Goal: Task Accomplishment & Management: Manage account settings

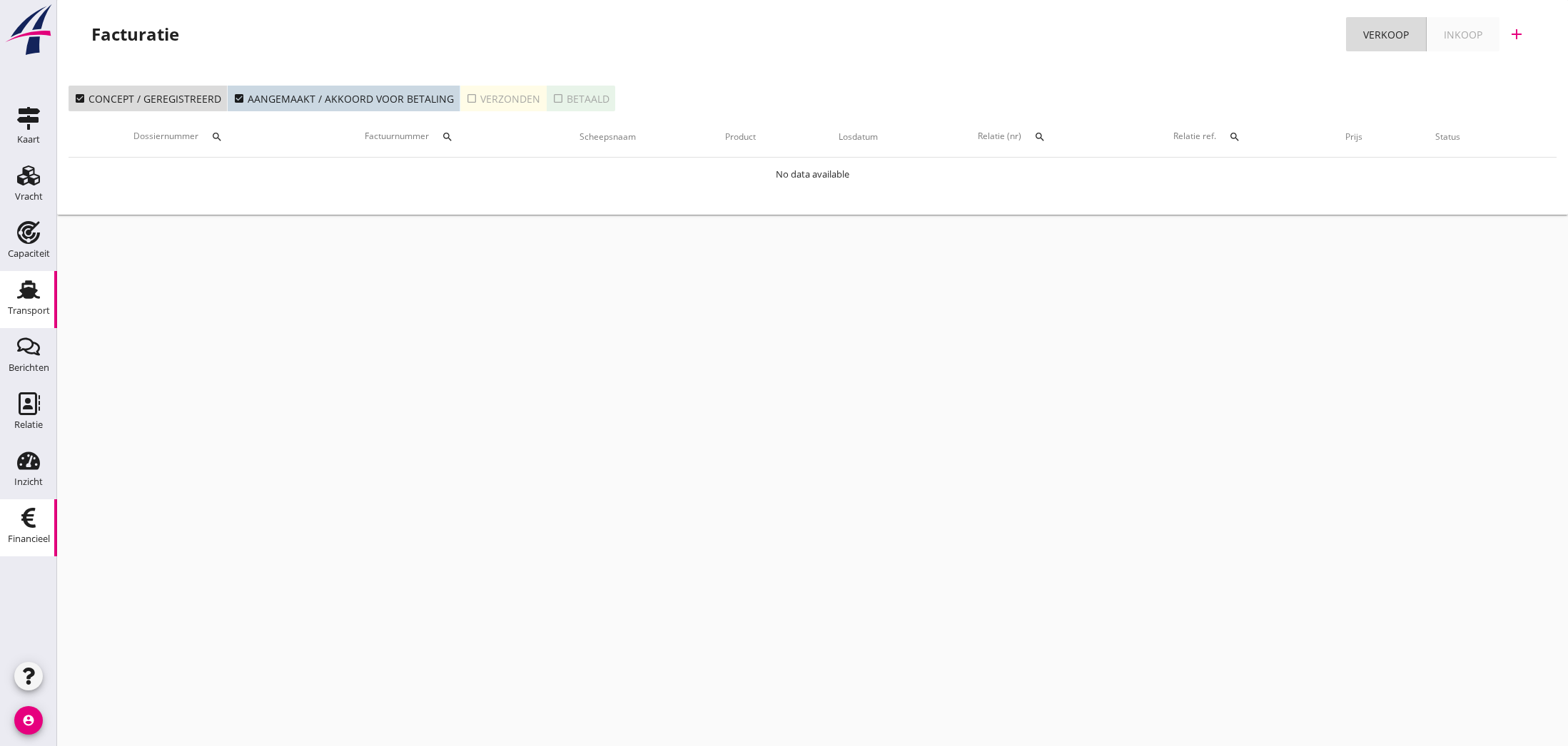
click at [25, 300] on icon "Transport" at bounding box center [29, 290] width 23 height 23
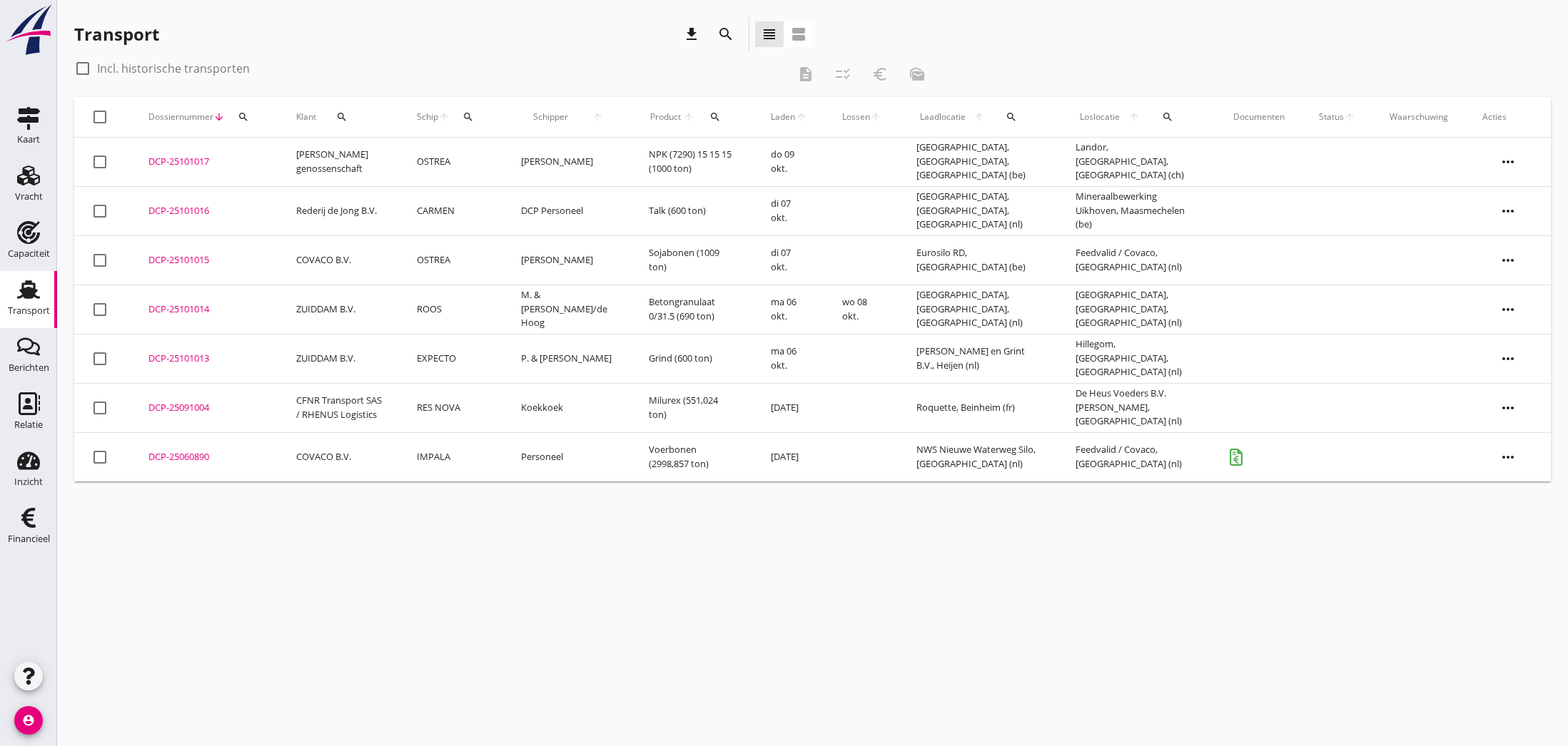
click at [182, 211] on div "DCP-25101016" at bounding box center [205, 211] width 114 height 15
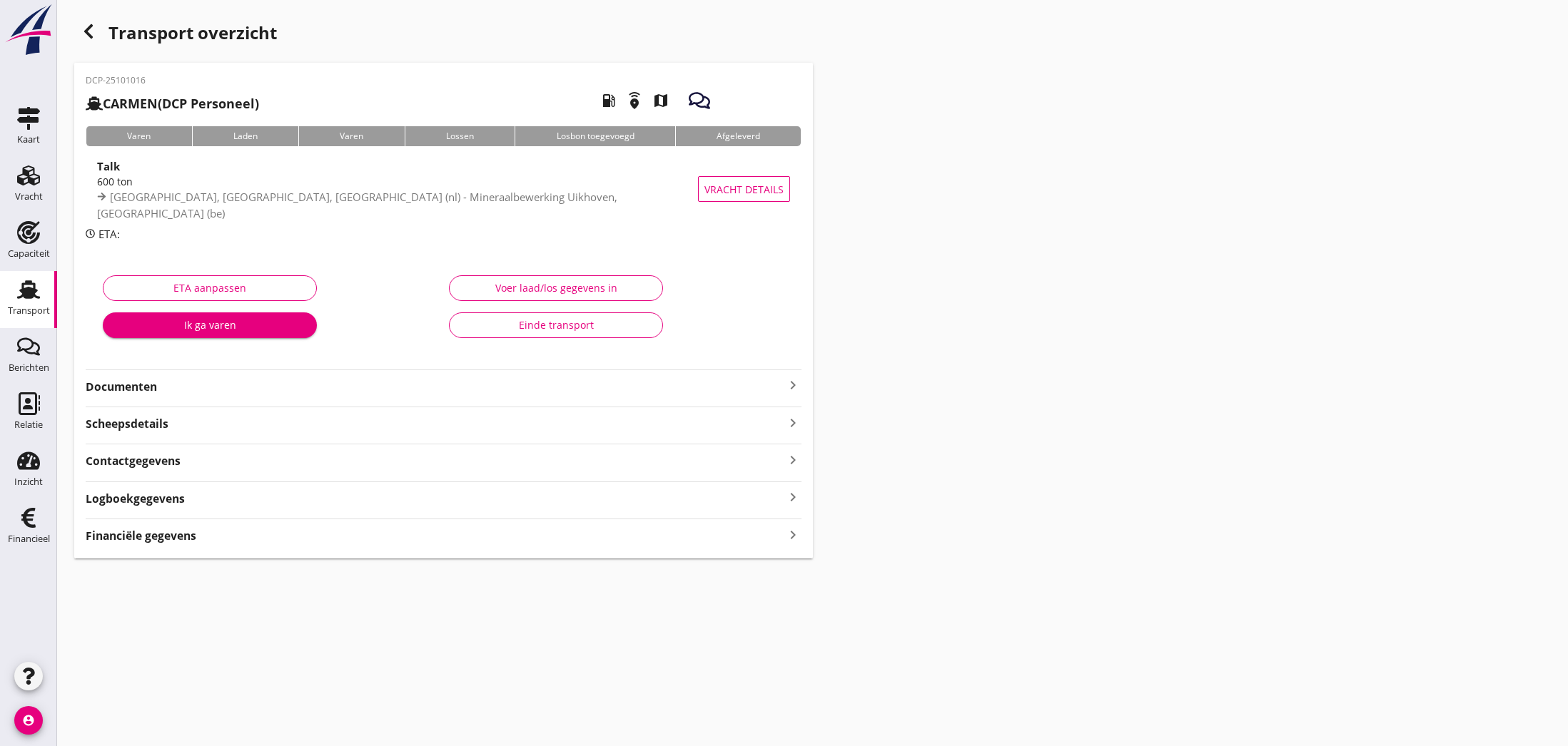
click at [794, 385] on icon "keyboard_arrow_right" at bounding box center [793, 385] width 17 height 17
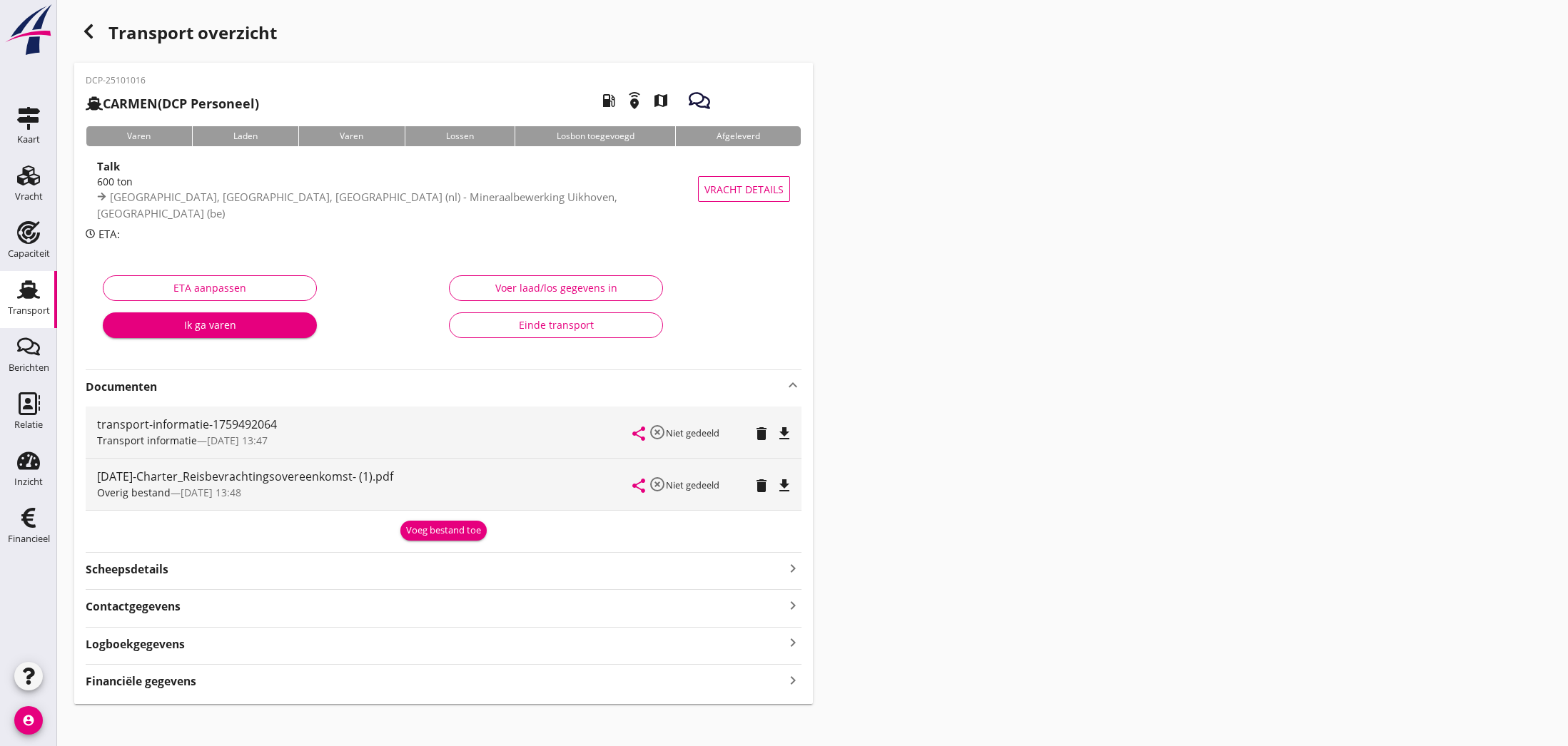
click at [784, 436] on icon "file_download" at bounding box center [785, 434] width 17 height 17
click at [784, 436] on icon "open_in_browser" at bounding box center [785, 434] width 17 height 17
click at [637, 434] on icon "share" at bounding box center [639, 434] width 17 height 17
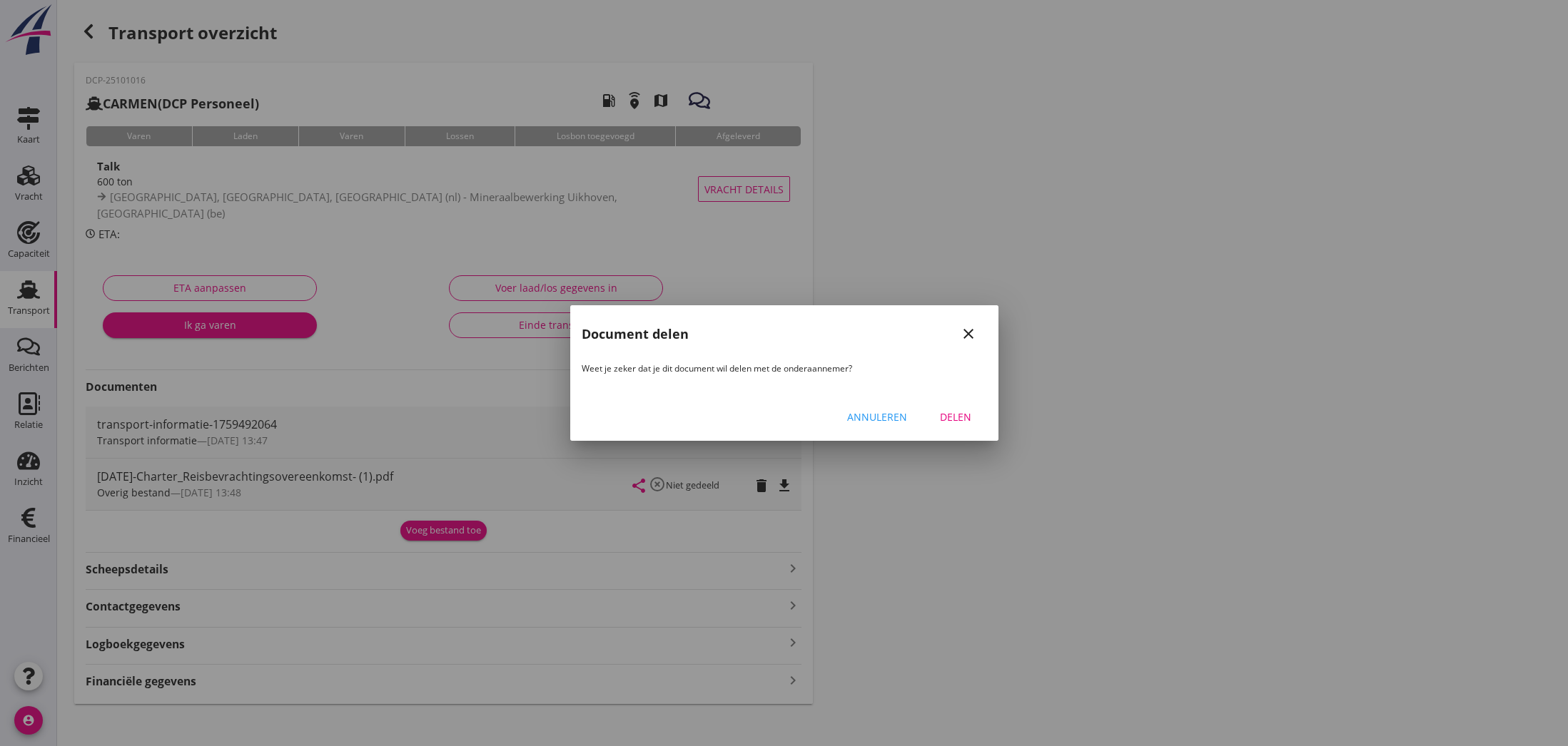
click at [961, 419] on div "Delen" at bounding box center [955, 416] width 40 height 15
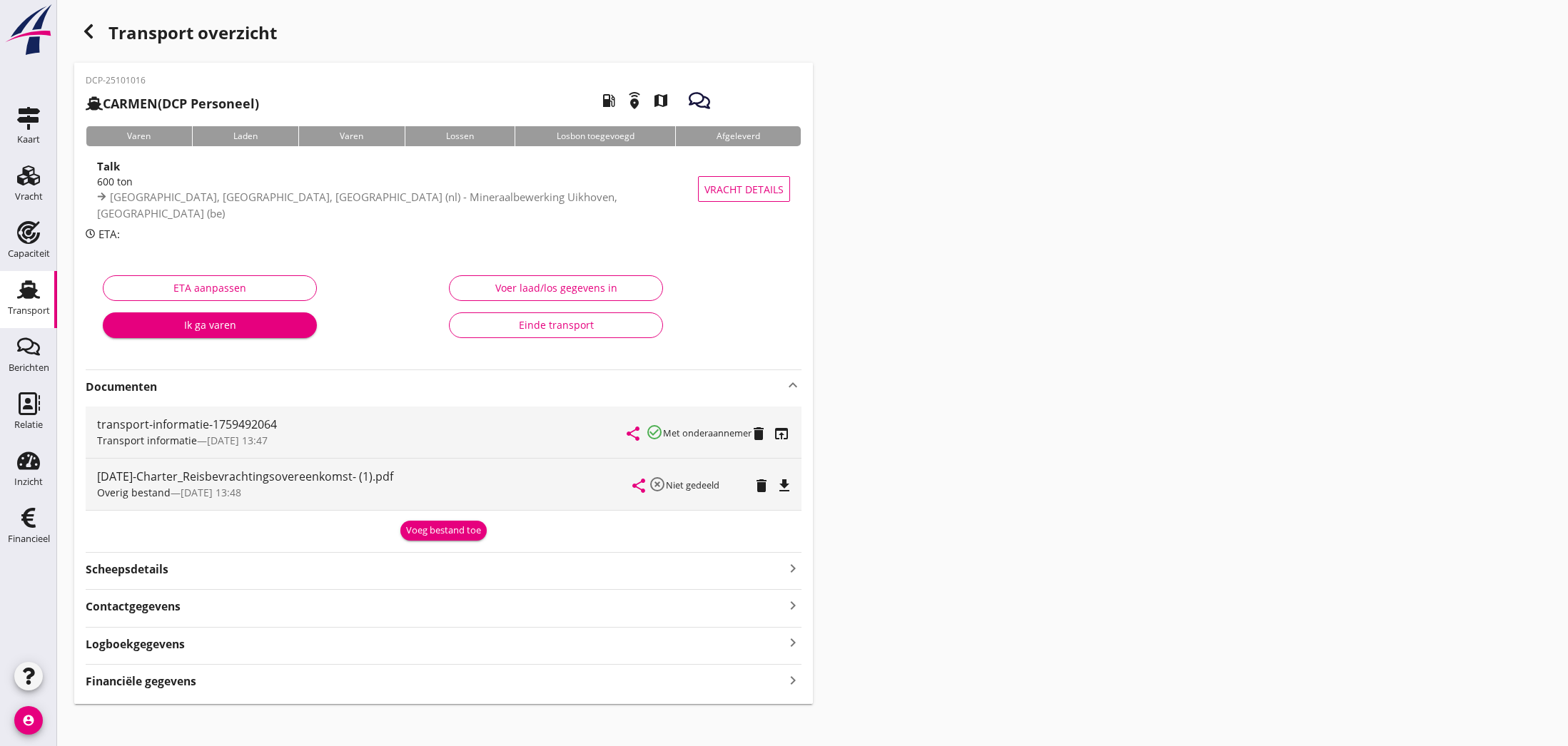
click at [221, 435] on span "03/10 13:47" at bounding box center [237, 440] width 61 height 14
click at [779, 433] on icon "open_in_browser" at bounding box center [782, 434] width 17 height 17
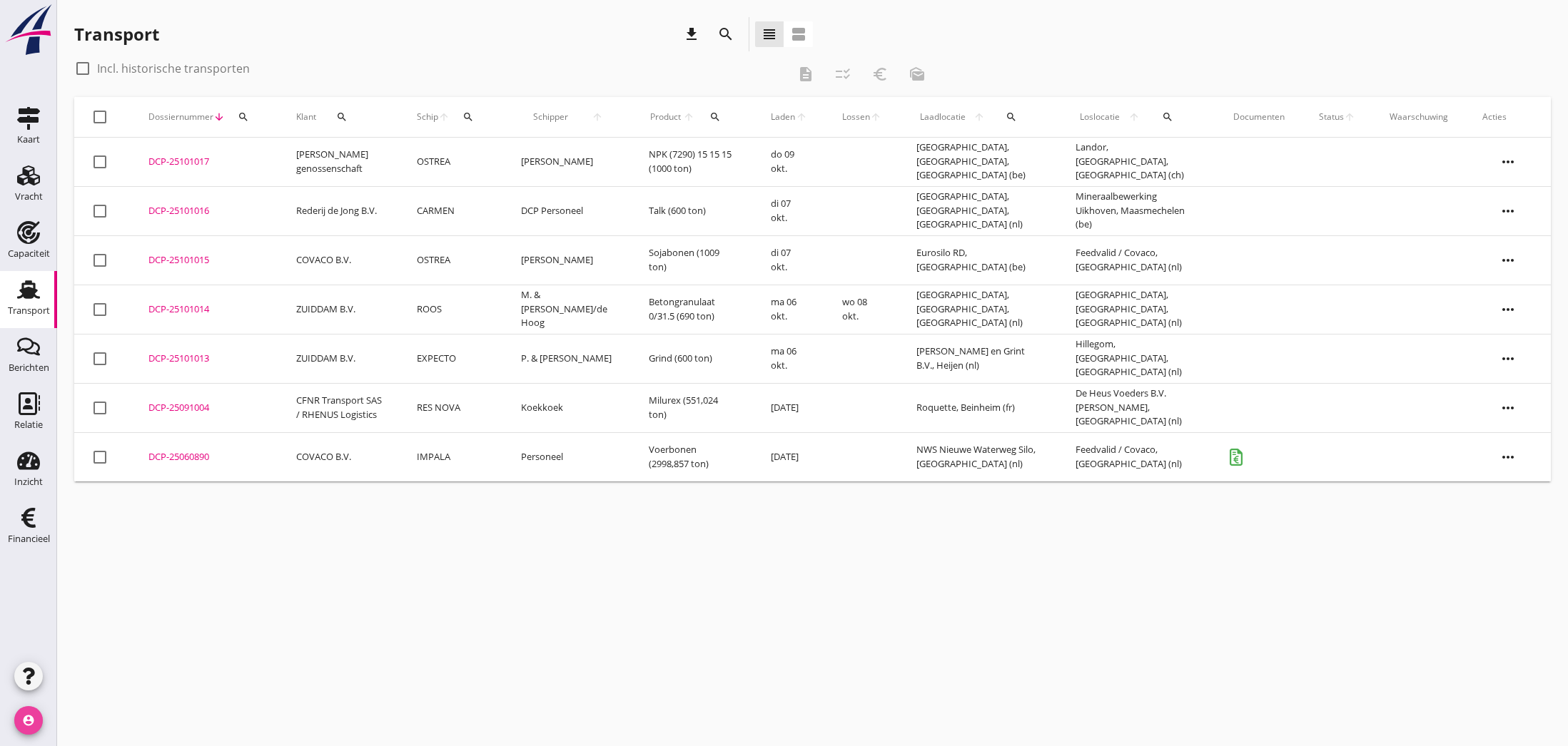
click at [34, 719] on icon "account_circle" at bounding box center [28, 720] width 28 height 28
click at [82, 714] on div "Uitloggen" at bounding box center [107, 715] width 61 height 17
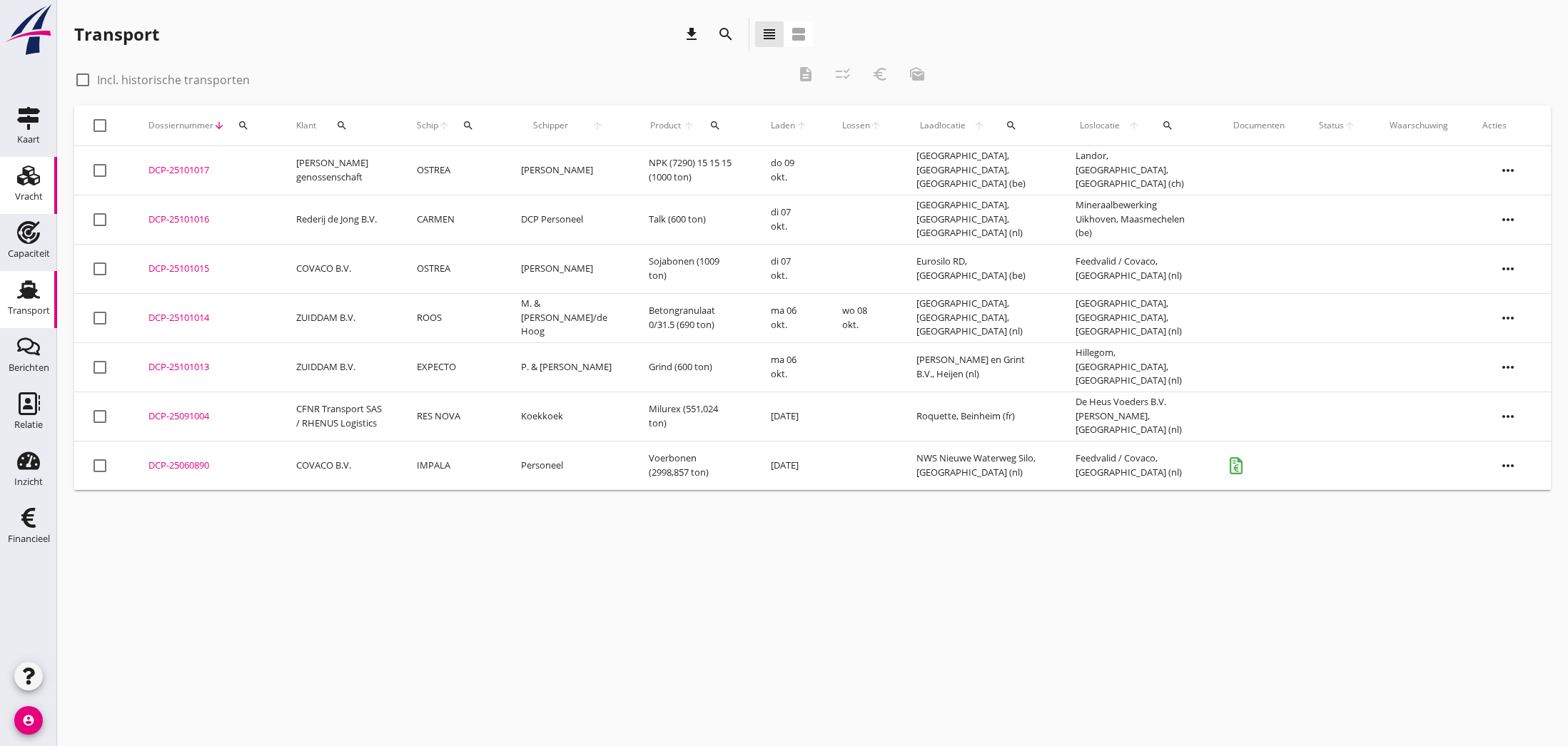
click at [23, 184] on use at bounding box center [29, 176] width 23 height 20
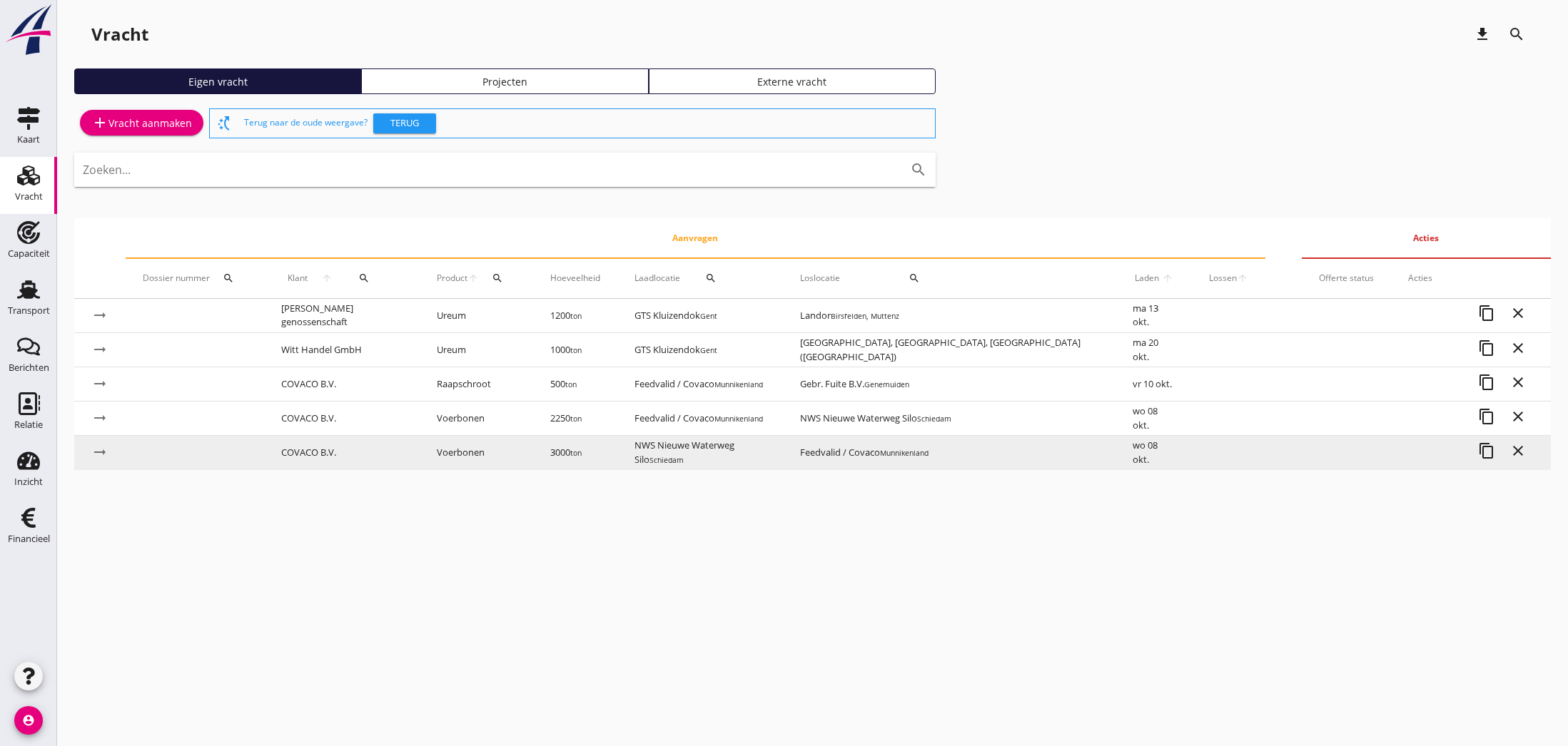
click at [774, 453] on td "NWS Nieuwe Waterweg Silo Schiedam" at bounding box center [700, 452] width 166 height 34
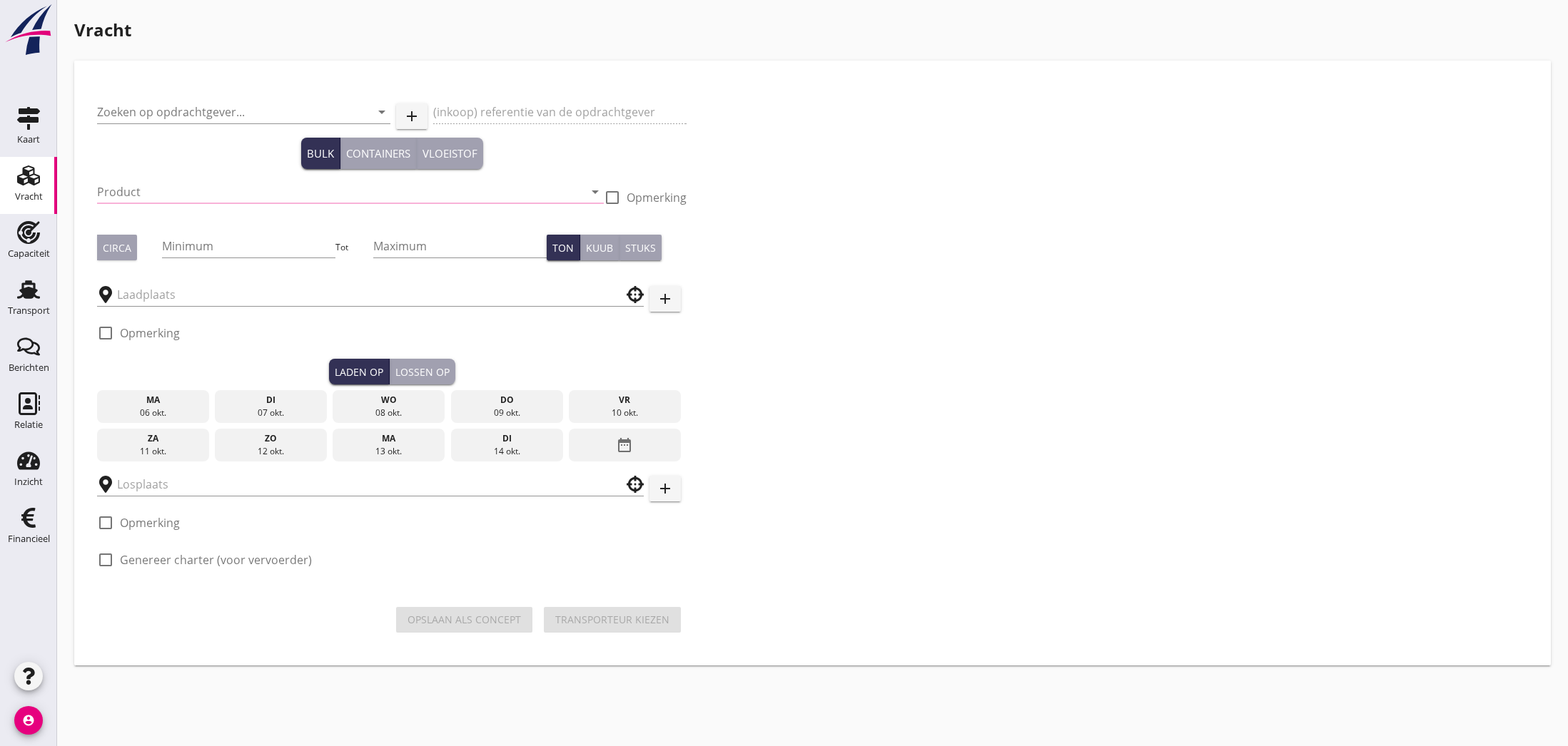
type input "COVACO B.V."
type input "Ctr S9612: Blonk / Covaco: Veldbonen | FOB [GEOGRAPHIC_DATA]"
type input "Voerbonen (1792)"
type input "3000"
checkbox input "true"
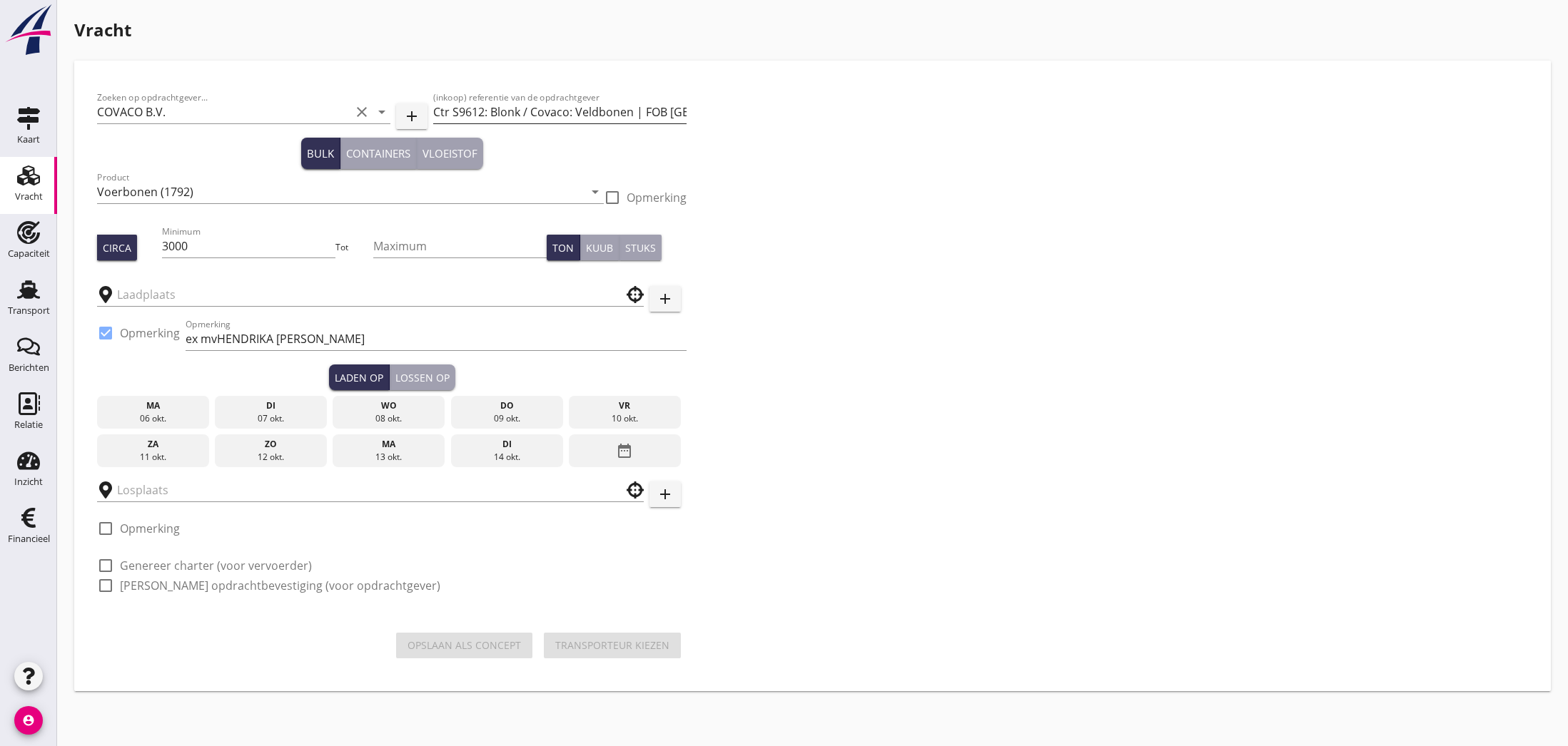
type input "NWS Nieuwe Waterweg Silo"
type input "Feedvalid / Covaco"
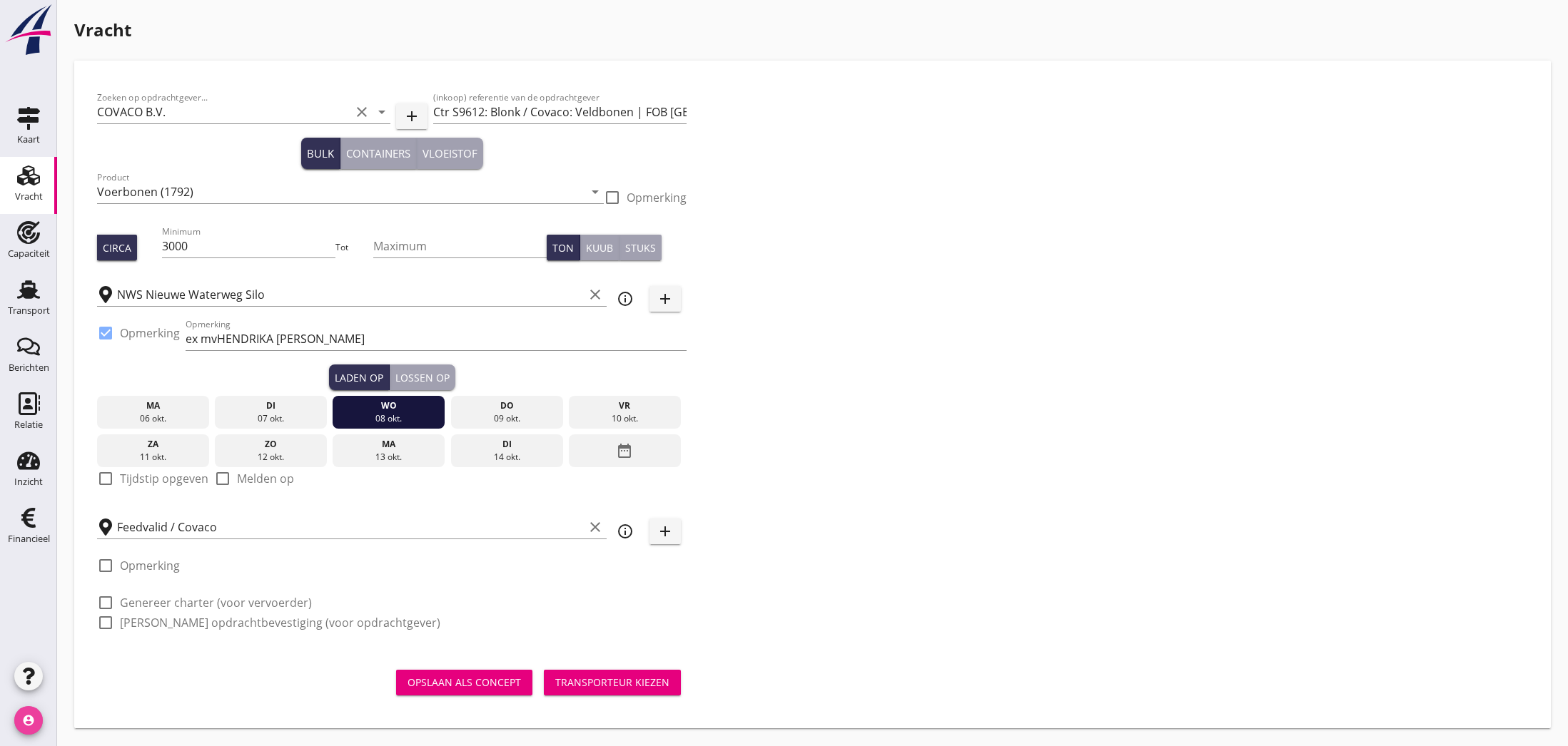
click at [30, 722] on icon "account_circle" at bounding box center [28, 720] width 28 height 28
drag, startPoint x: 90, startPoint y: 711, endPoint x: 174, endPoint y: 665, distance: 95.8
click at [90, 711] on div "Uitloggen" at bounding box center [107, 715] width 61 height 17
